Goal: Task Accomplishment & Management: Use online tool/utility

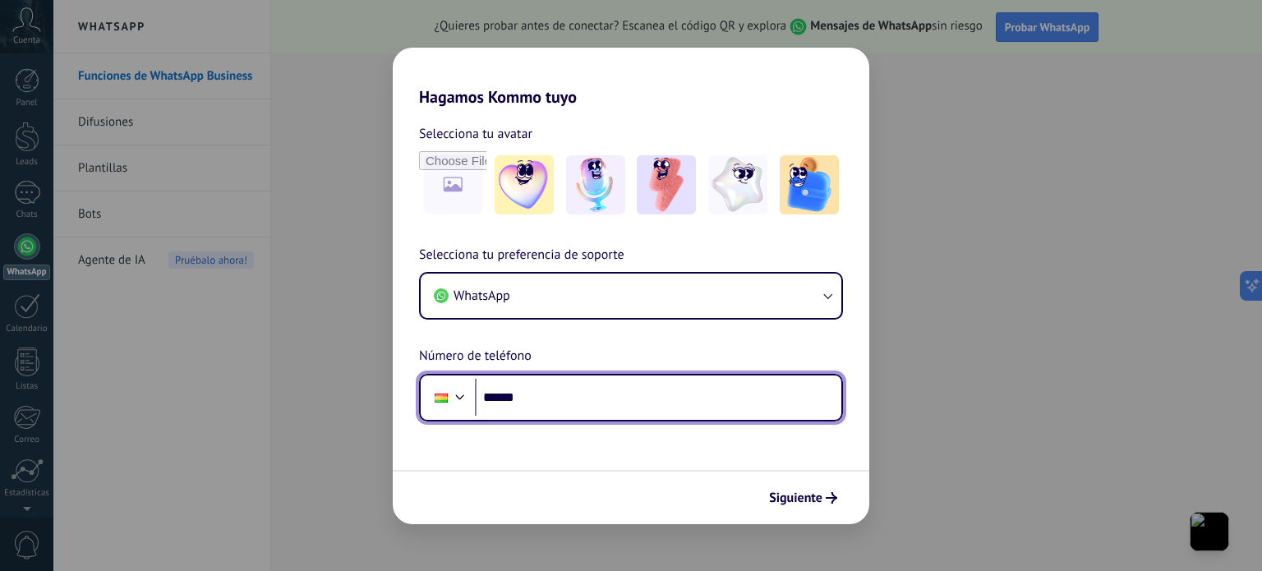
click at [588, 403] on input "******" at bounding box center [658, 398] width 366 height 38
type input "**********"
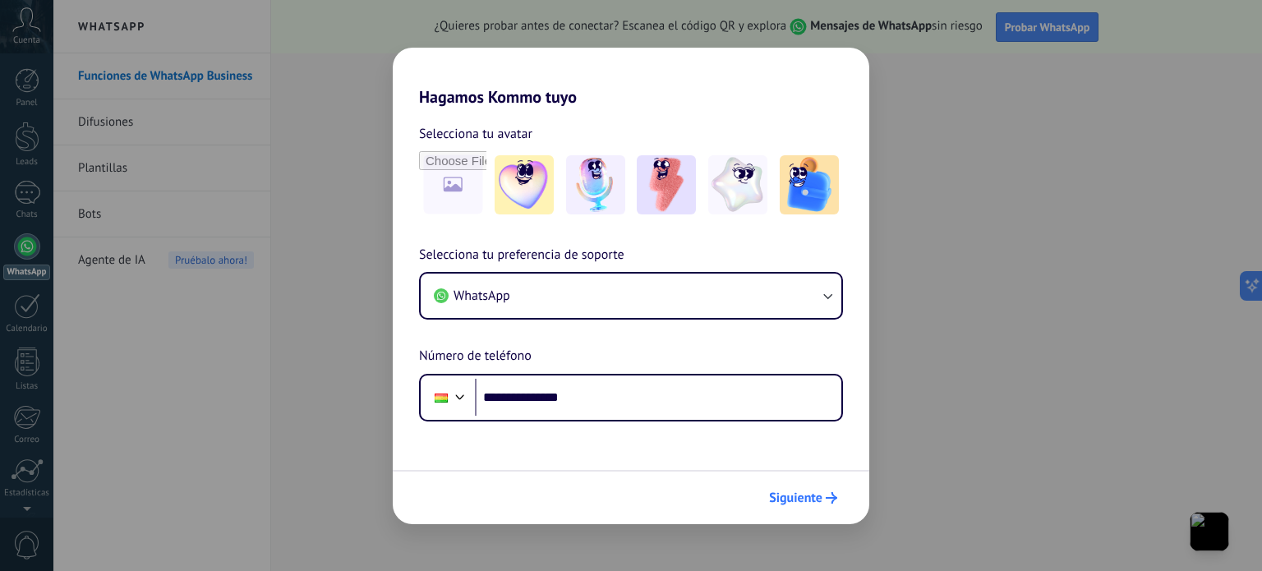
click at [804, 487] on button "Siguiente" at bounding box center [803, 498] width 83 height 28
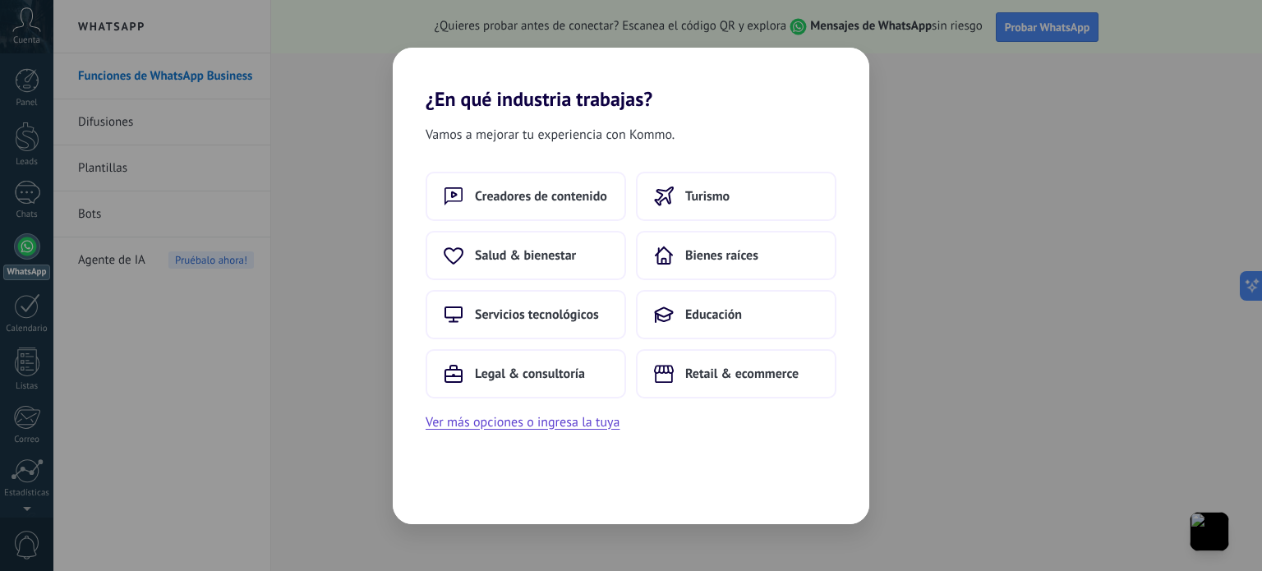
click at [804, 487] on div "Vamos a mejorar tu experiencia con Kommo. Creadores de contenido Turismo Salud …" at bounding box center [631, 317] width 477 height 413
click at [734, 319] on span "Educación" at bounding box center [713, 314] width 57 height 16
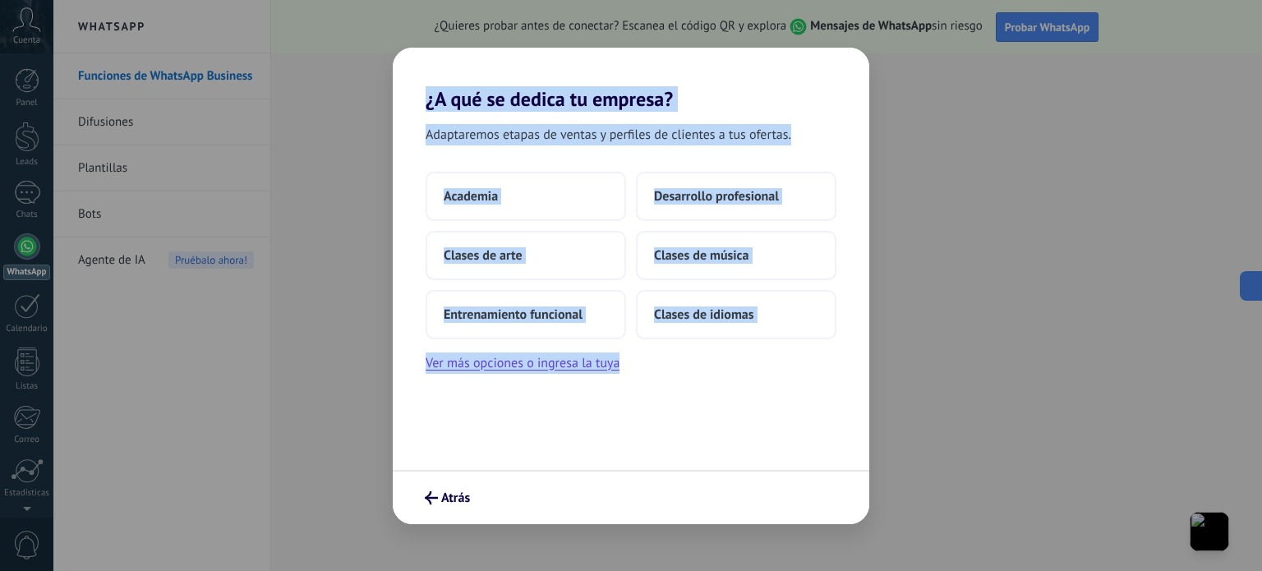
click at [739, 380] on div "Adaptaremos etapas de ventas y perfiles de clientes a tus ofertas. Academia Des…" at bounding box center [631, 290] width 477 height 359
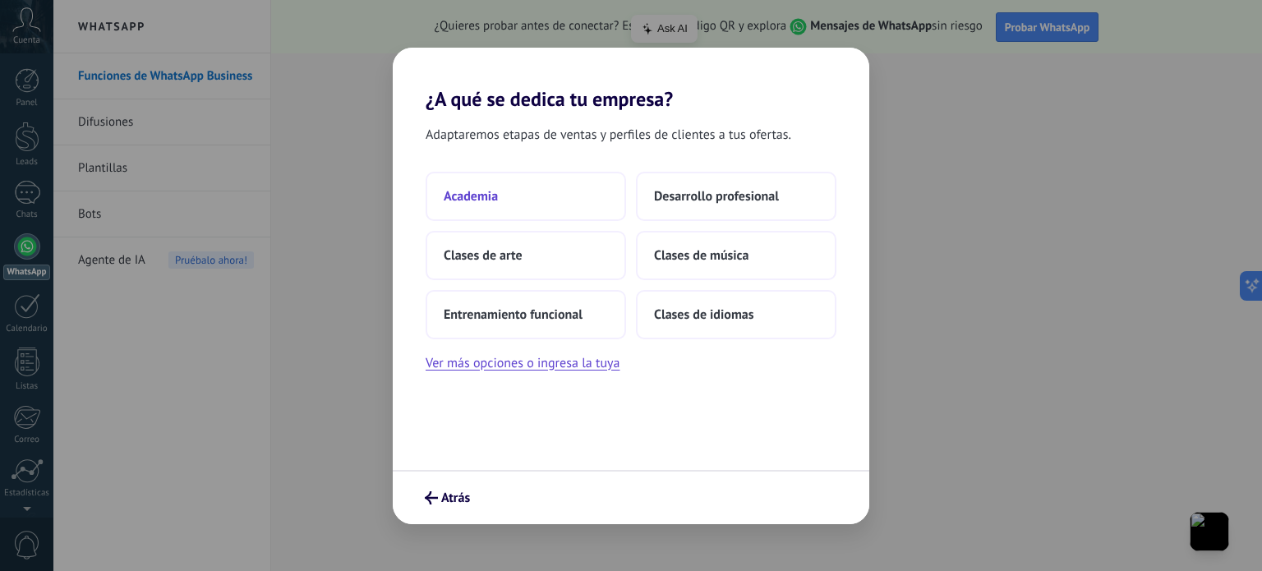
click at [490, 199] on span "Academia" at bounding box center [471, 196] width 54 height 16
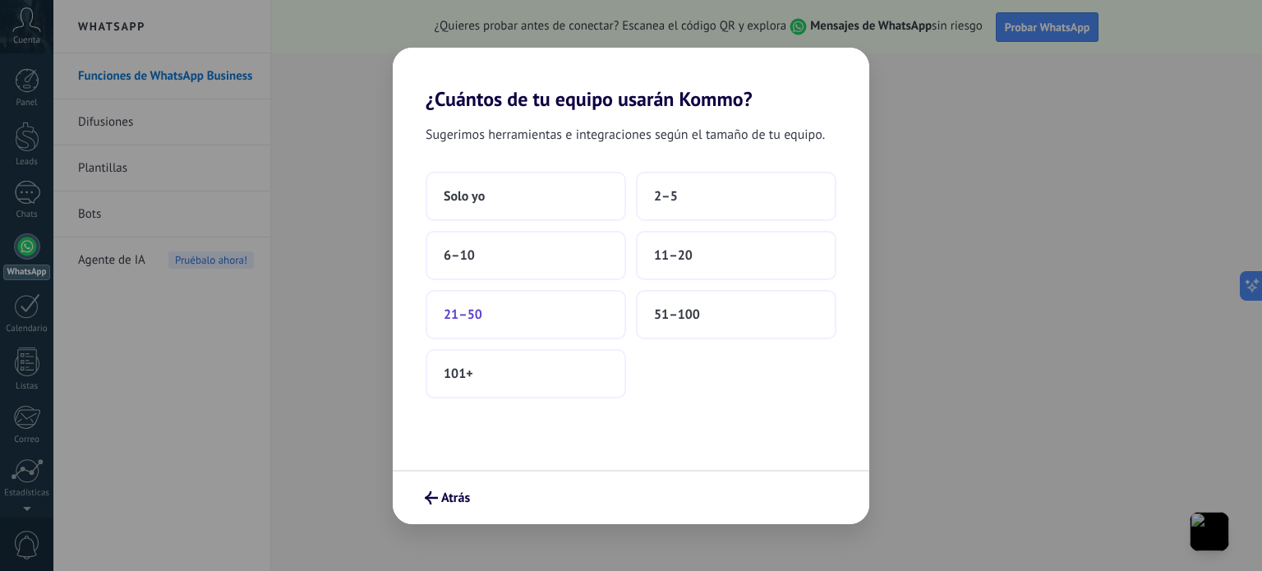
click at [467, 315] on span "21–50" at bounding box center [463, 314] width 39 height 16
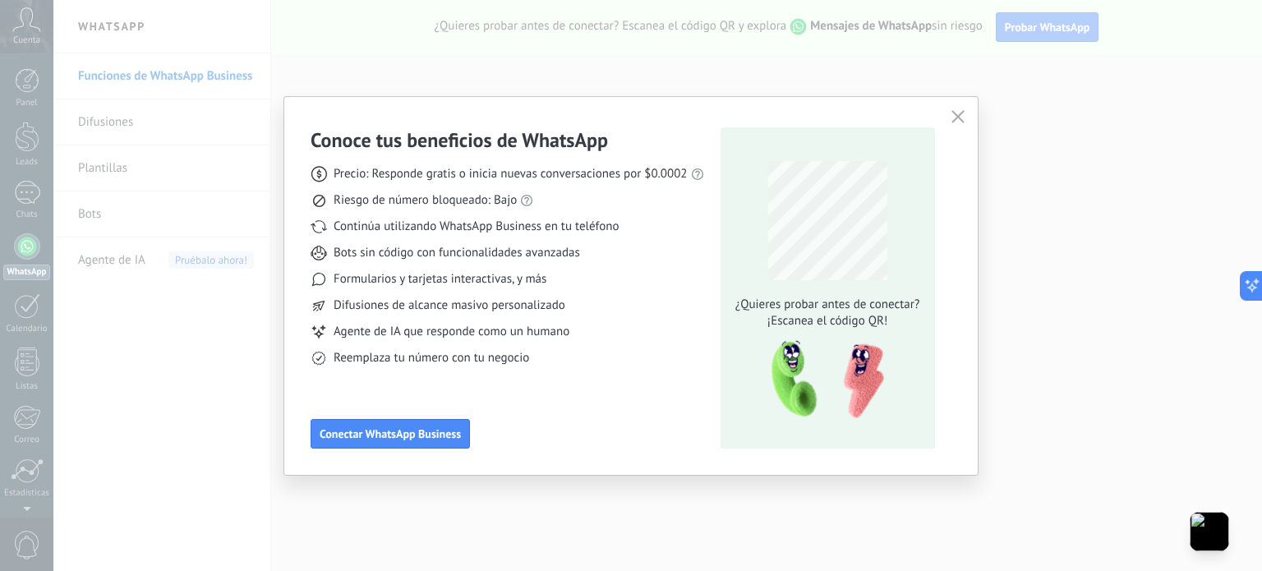
click at [960, 119] on use "button" at bounding box center [957, 117] width 12 height 12
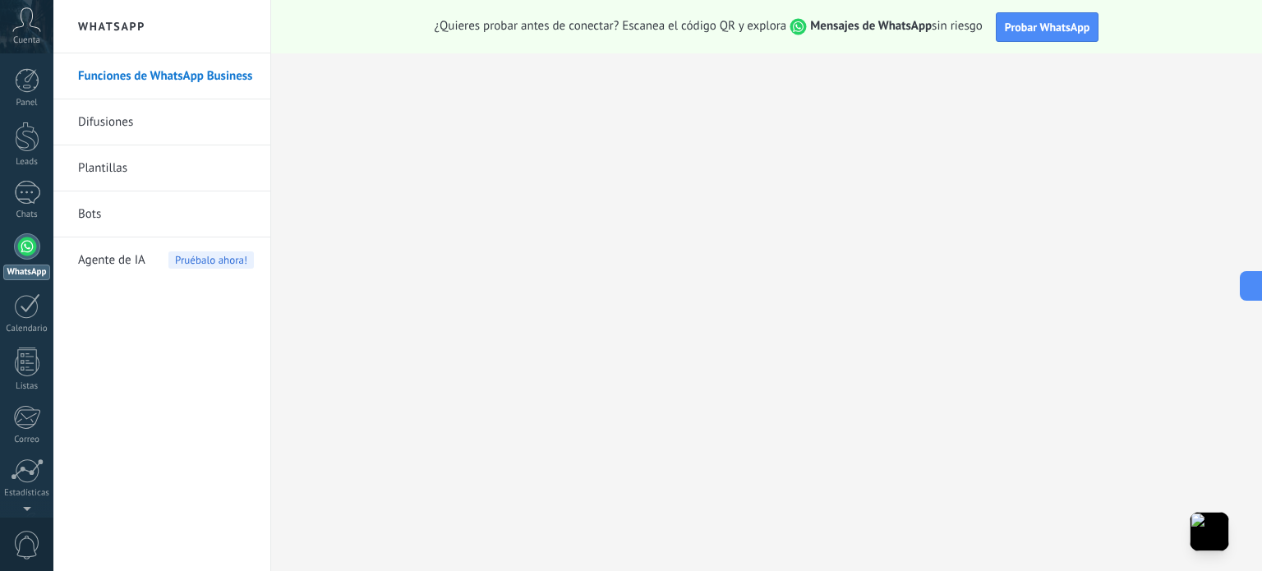
scroll to position [112, 0]
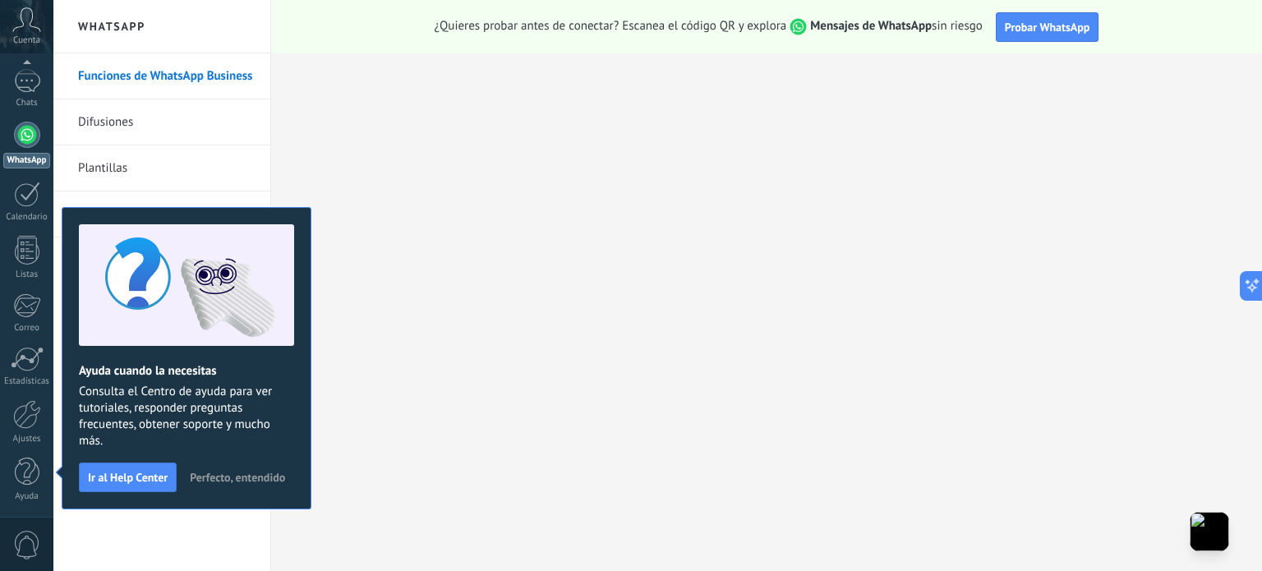
click at [270, 472] on span "Perfecto, entendido" at bounding box center [237, 478] width 95 height 12
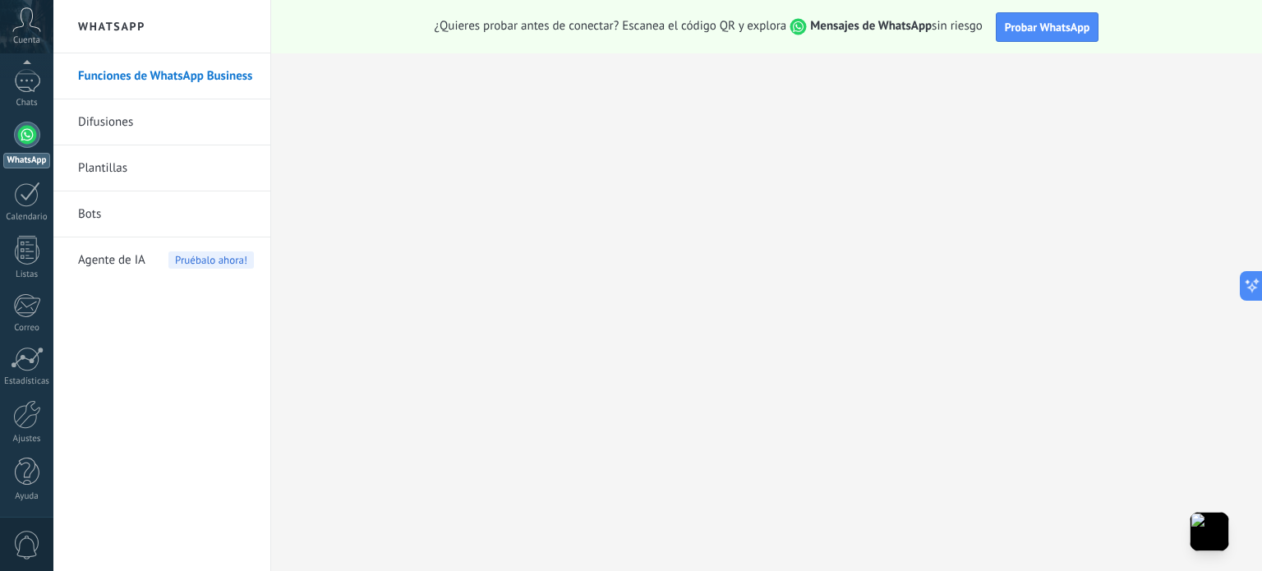
scroll to position [0, 0]
click at [235, 81] on link "Funciones de WhatsApp Business" at bounding box center [166, 76] width 176 height 46
